Goal: Information Seeking & Learning: Stay updated

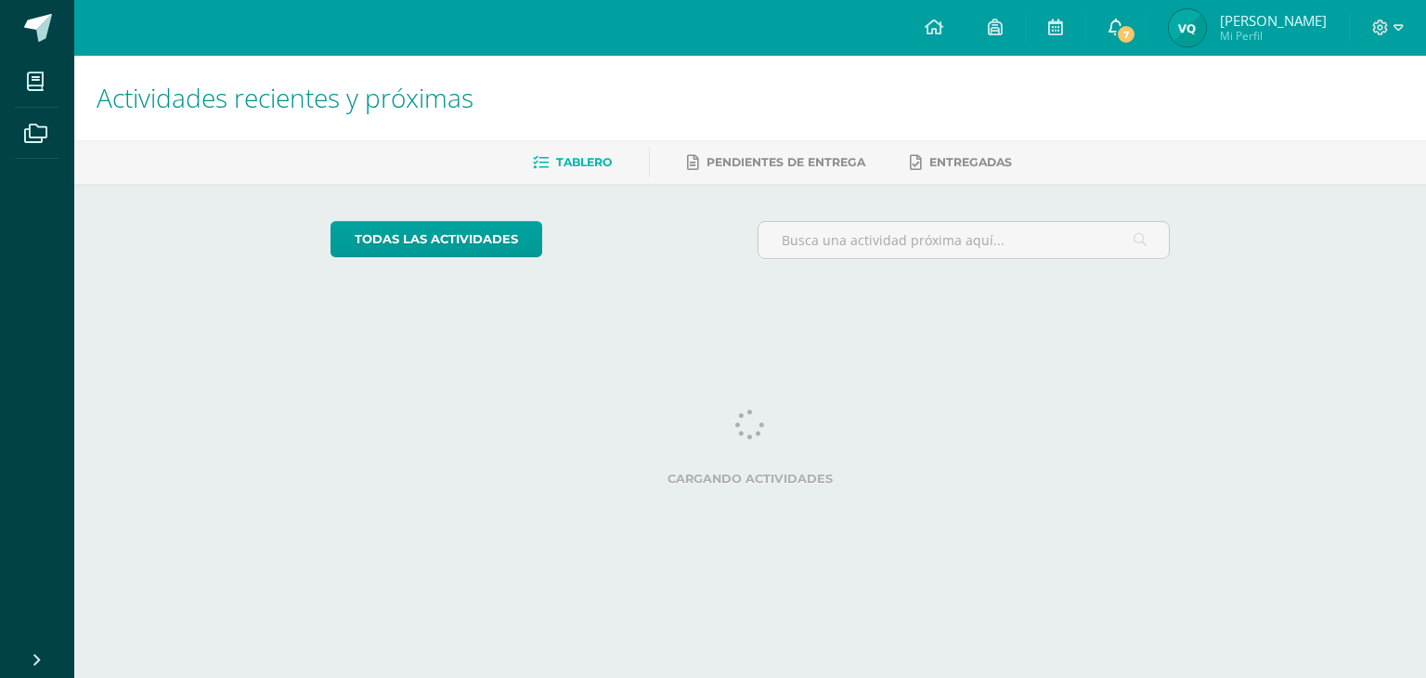
click at [1123, 26] on icon at bounding box center [1115, 27] width 15 height 17
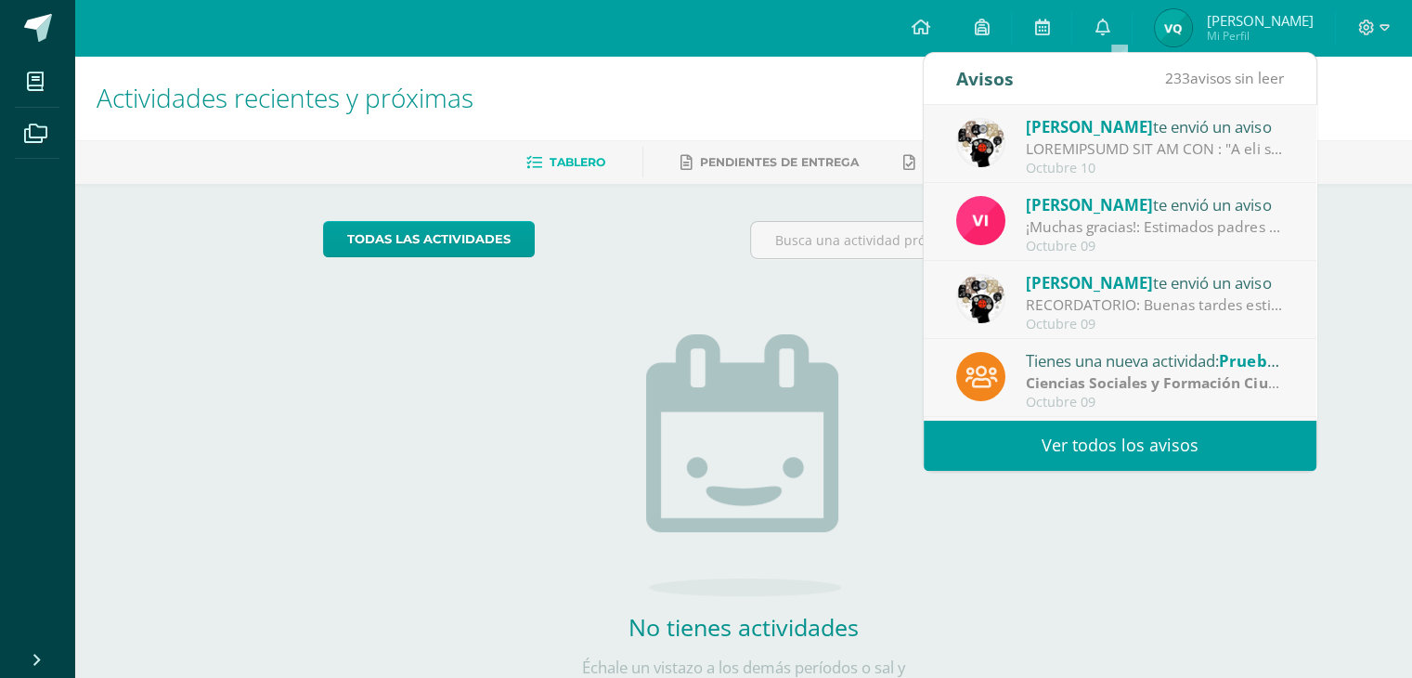
click at [1203, 142] on div at bounding box center [1155, 148] width 258 height 21
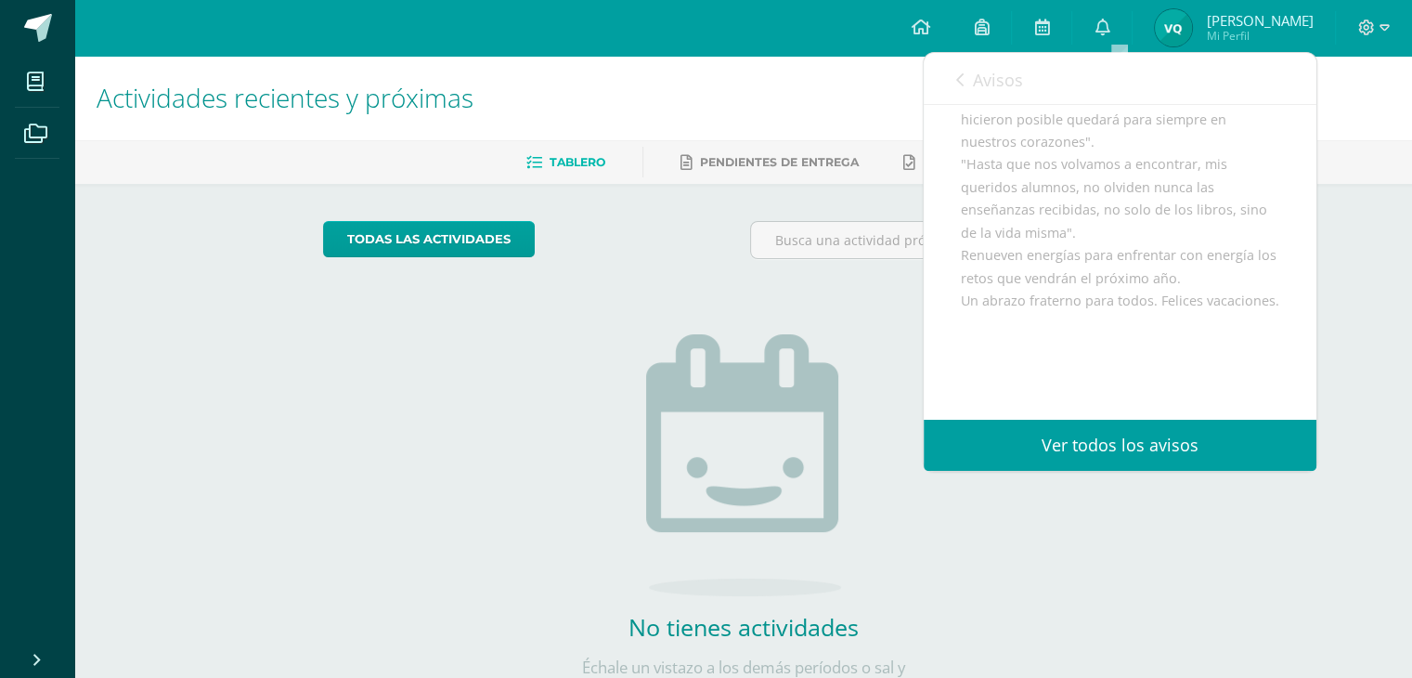
scroll to position [771, 0]
click at [969, 76] on link "Avisos" at bounding box center [989, 79] width 67 height 53
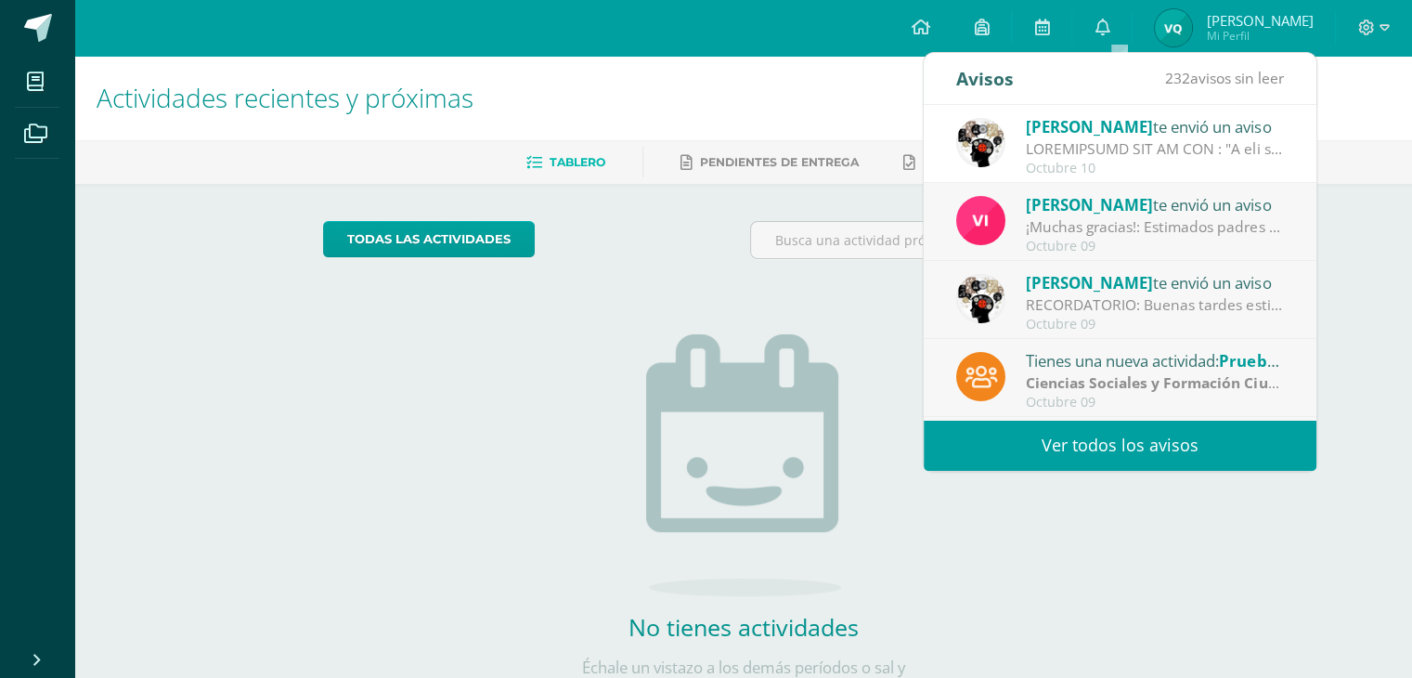
click at [1130, 220] on div "¡Muchas gracias!: Estimados padres y madres de familia. Llegamos al cierre de e…" at bounding box center [1155, 226] width 258 height 21
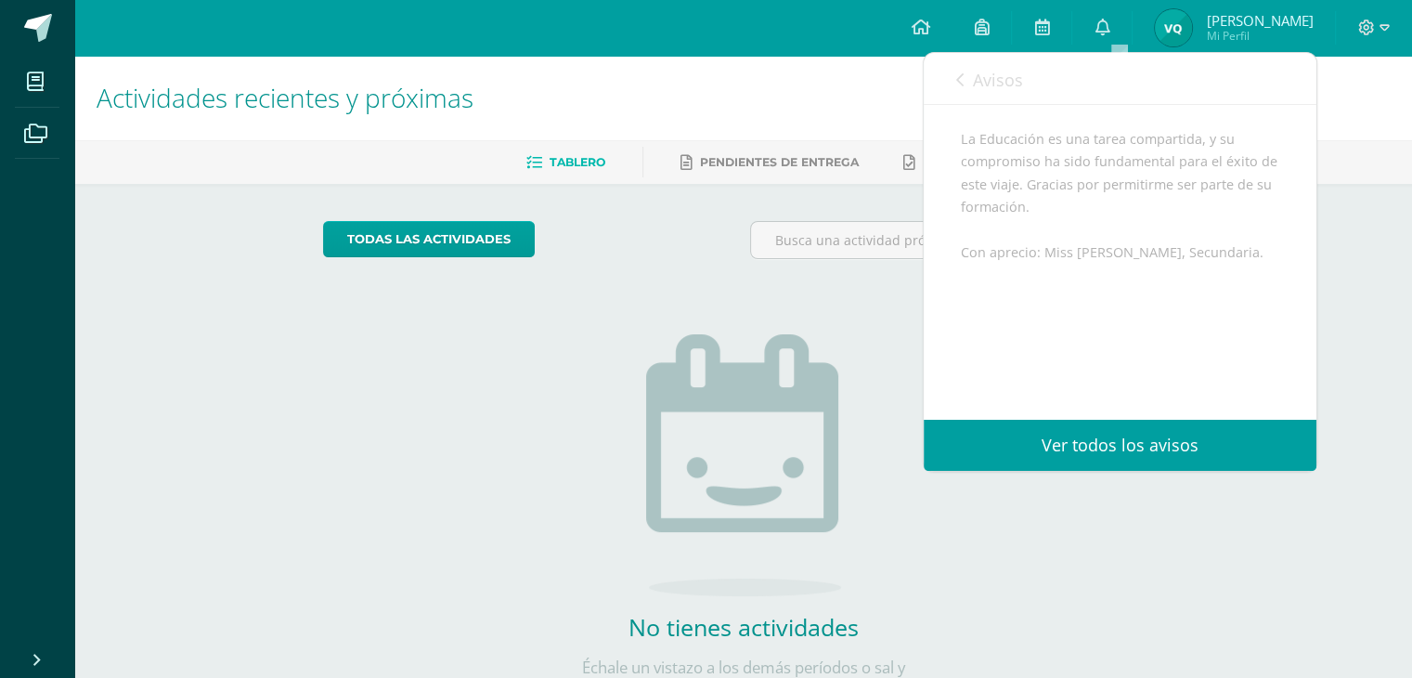
click at [977, 81] on span "Avisos" at bounding box center [998, 80] width 50 height 22
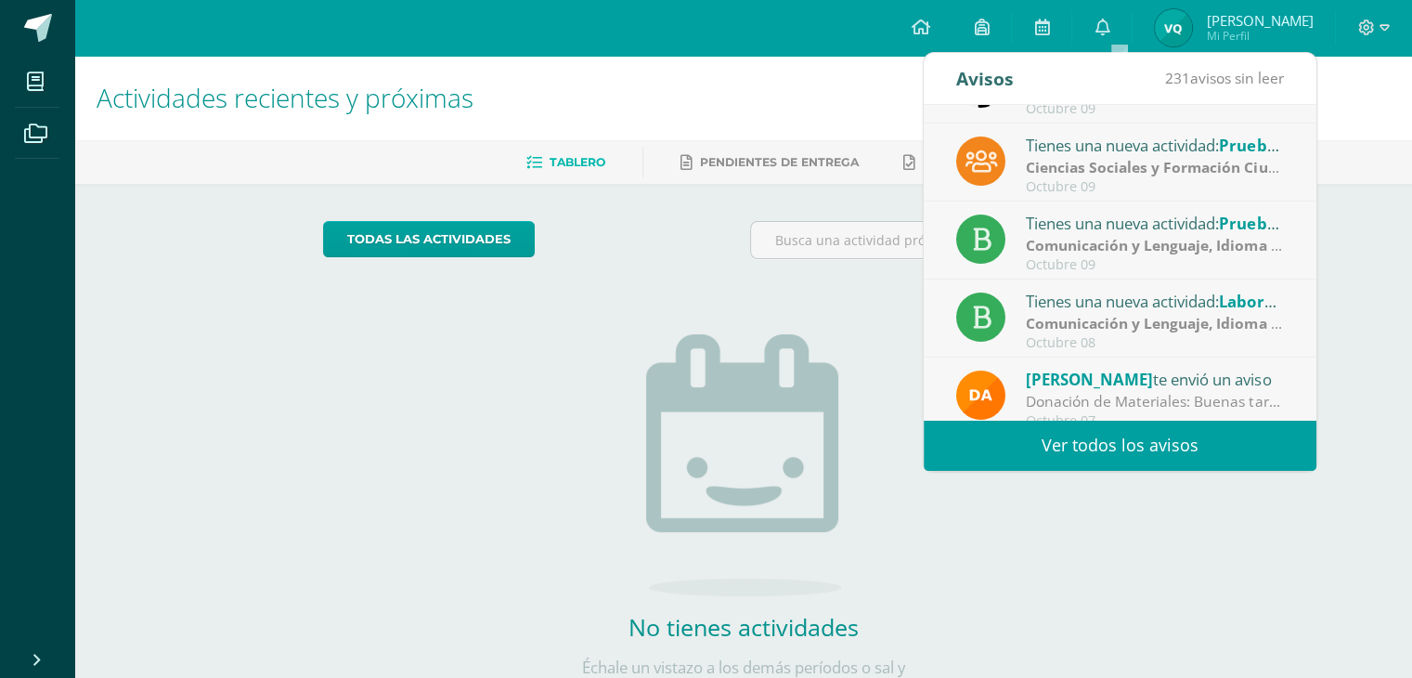
scroll to position [217, 0]
click at [1088, 243] on strong "Comunicación y Lenguaje, Idioma Español" at bounding box center [1176, 243] width 301 height 20
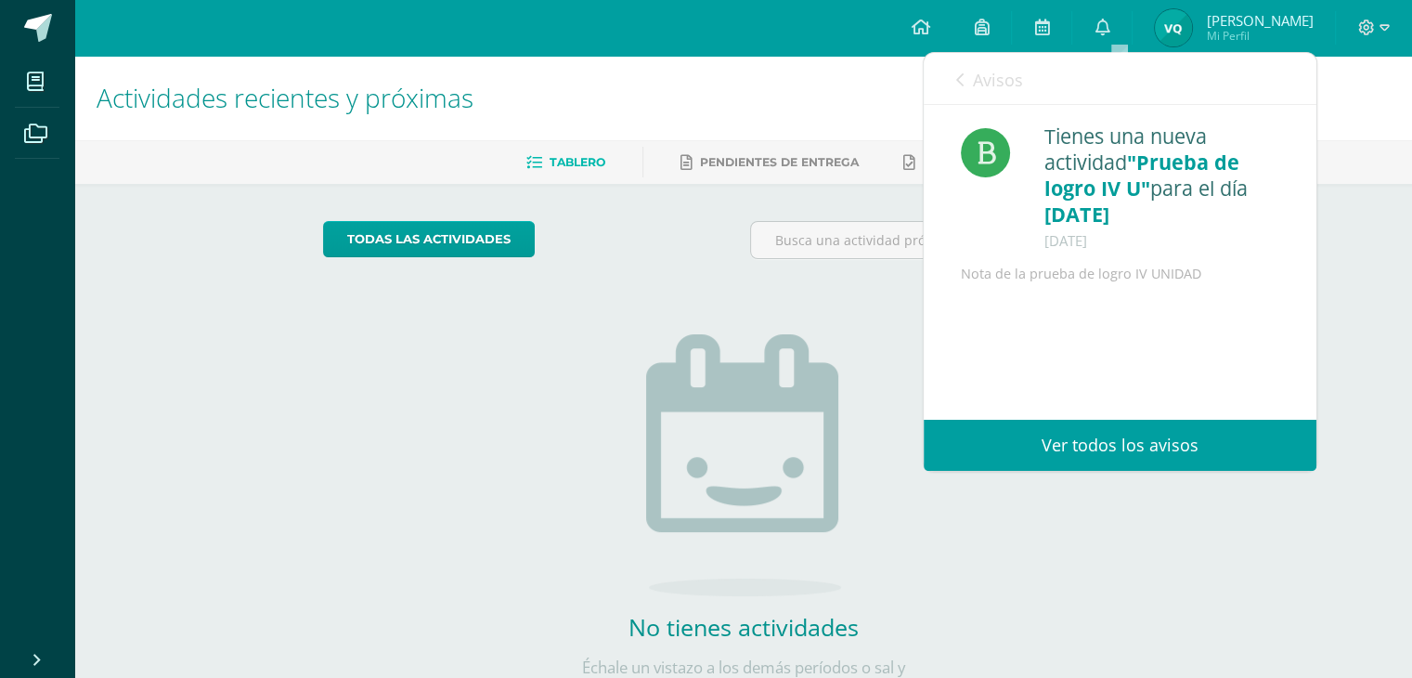
scroll to position [0, 0]
click at [969, 73] on link "Avisos" at bounding box center [989, 79] width 67 height 53
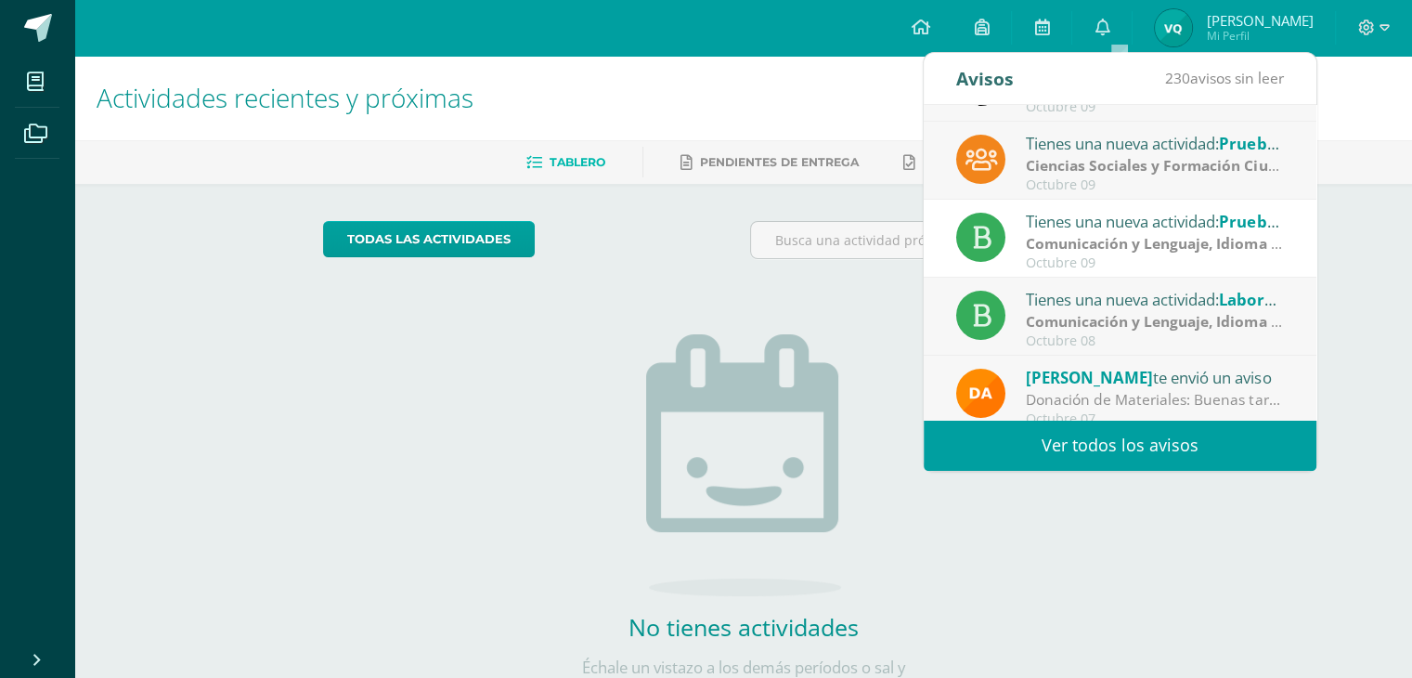
scroll to position [308, 0]
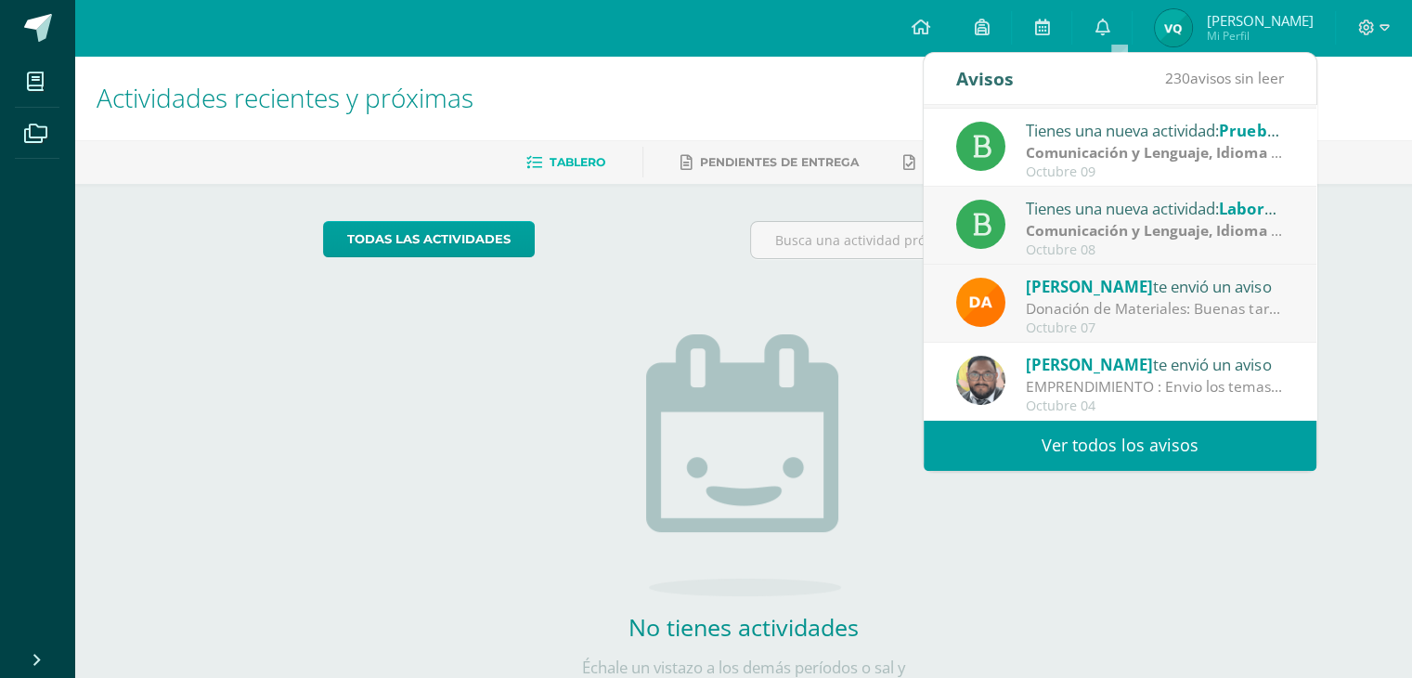
click at [1105, 294] on span "[PERSON_NAME]" at bounding box center [1089, 286] width 127 height 21
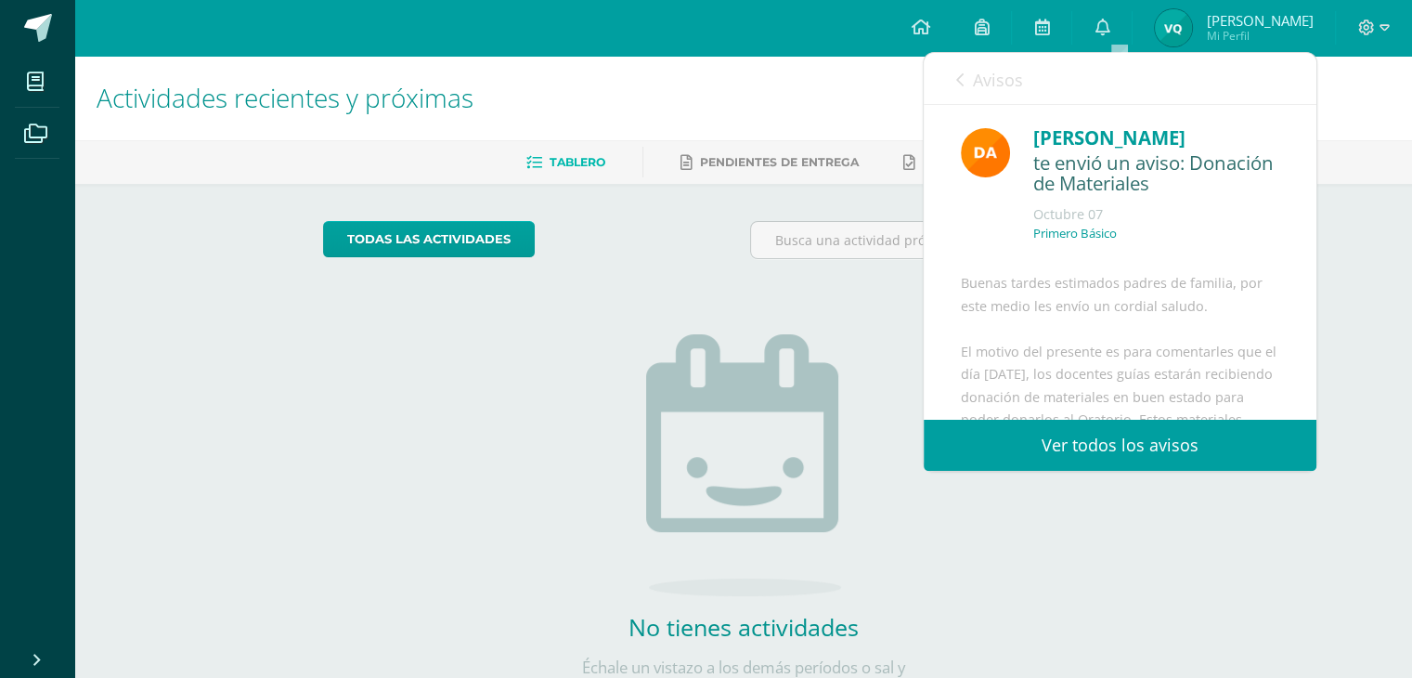
click at [944, 58] on div "Avisos 229 avisos sin leer Avisos" at bounding box center [1119, 79] width 393 height 52
click at [978, 71] on span "Avisos" at bounding box center [998, 80] width 50 height 22
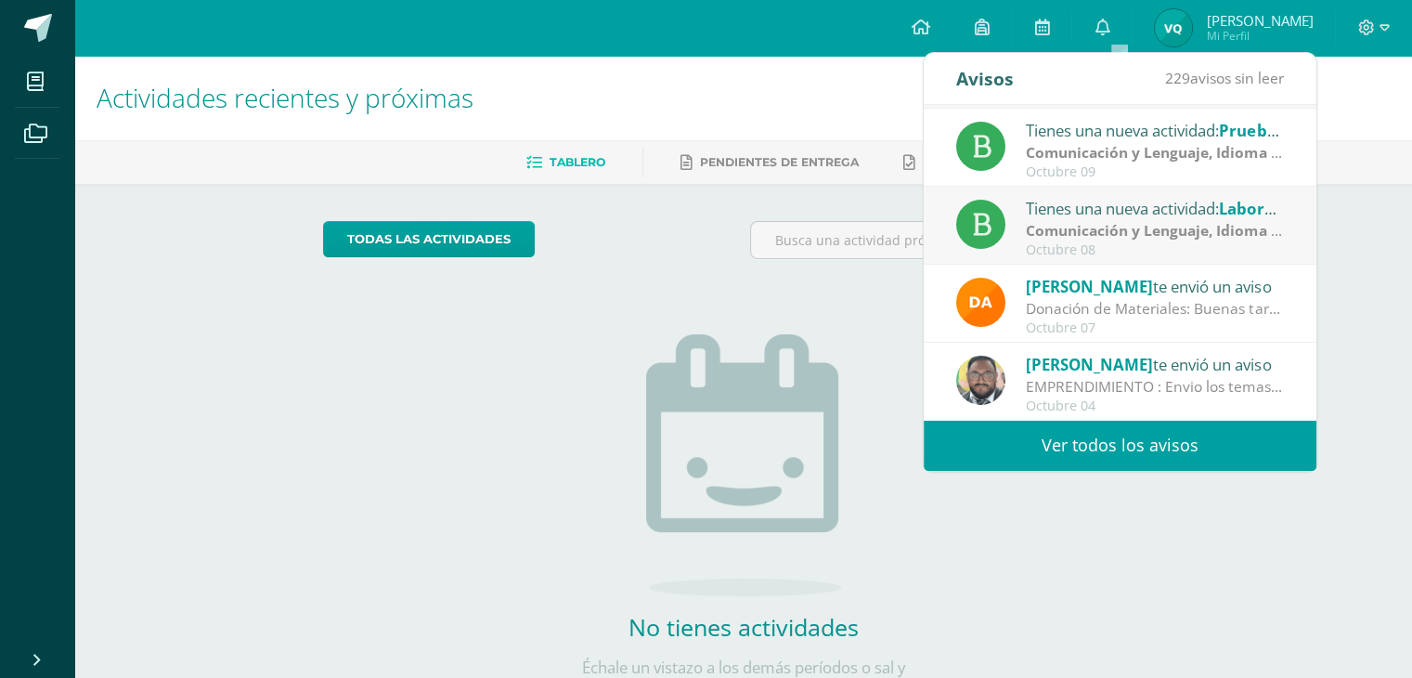
scroll to position [0, 0]
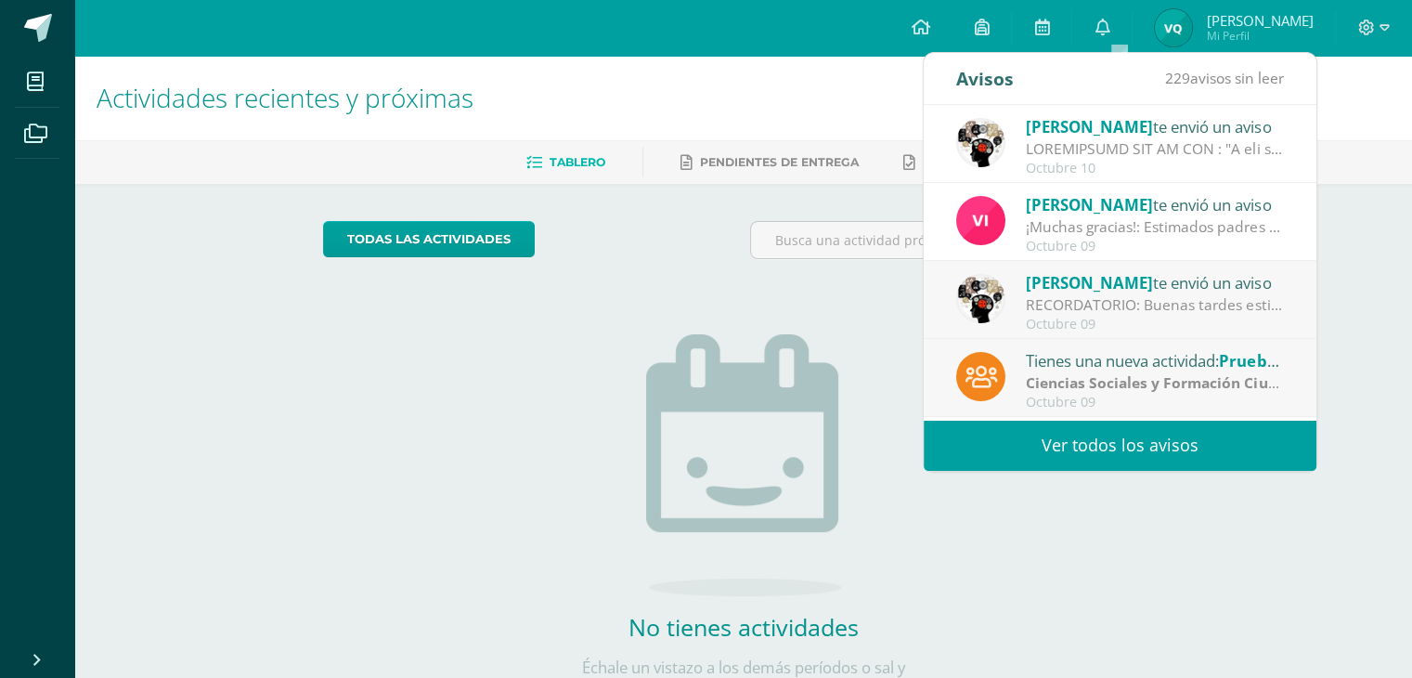
click at [1093, 316] on div "Octubre 09" at bounding box center [1155, 324] width 258 height 16
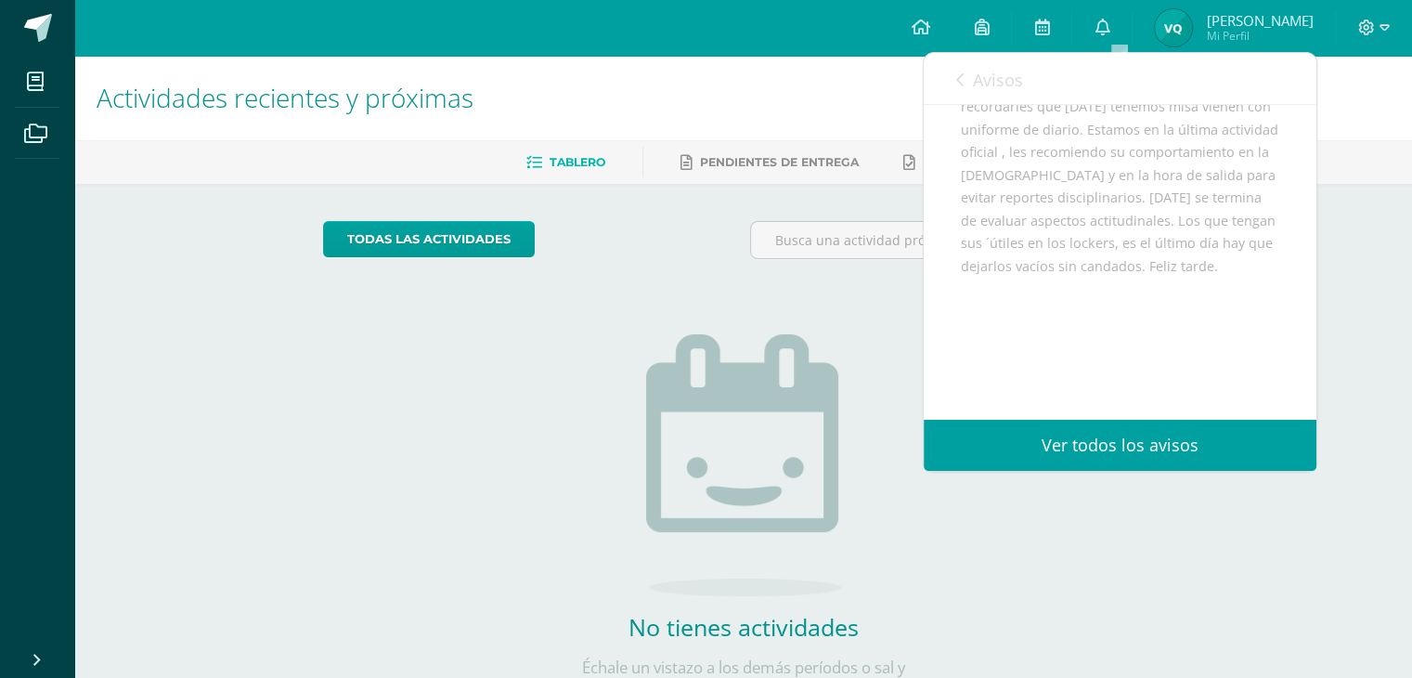
scroll to position [239, 0]
click at [846, 40] on div "Configuración Cerrar sesión [PERSON_NAME] Mi Perfil 7 0 Mis accesos directos Ap…" at bounding box center [742, 28] width 1337 height 56
